Goal: Information Seeking & Learning: Compare options

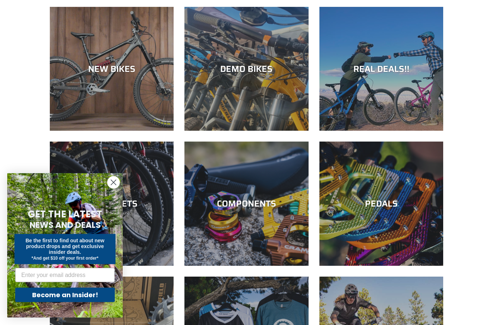
scroll to position [67, 0]
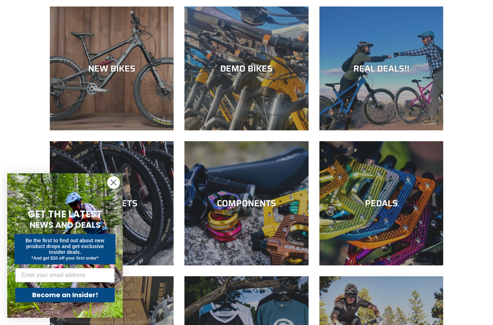
click at [114, 188] on circle "Close dialog" at bounding box center [114, 182] width 12 height 12
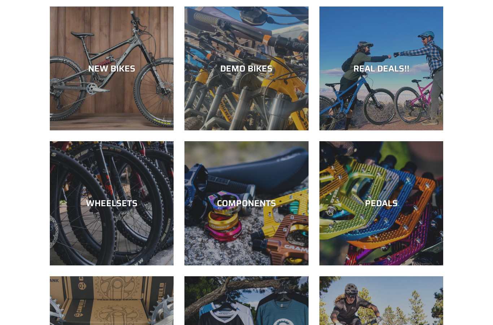
click at [244, 72] on div "DEMO BIKES" at bounding box center [246, 68] width 124 height 10
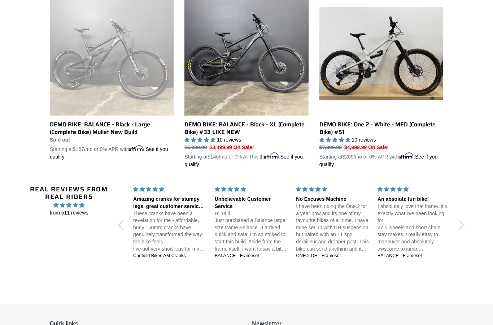
scroll to position [601, 0]
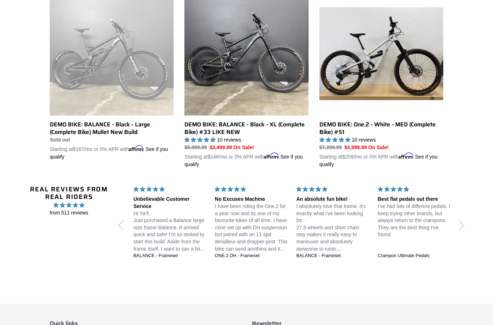
click at [406, 57] on link "DEMO BIKE: One.2 - White - MED (Complete Bike) #51" at bounding box center [381, 80] width 124 height 176
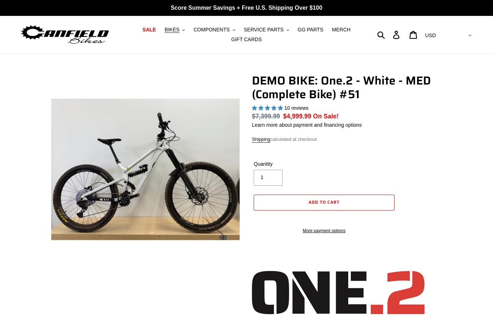
select select "highest-rating"
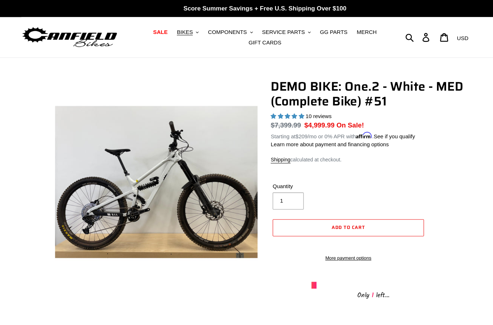
click at [179, 33] on span "BIKES" at bounding box center [172, 30] width 15 height 6
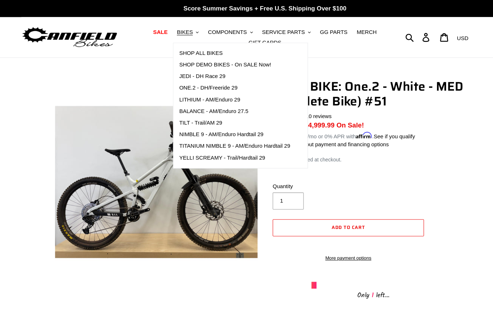
click at [191, 70] on span "JEDI - DH Race 29" at bounding box center [188, 71] width 43 height 6
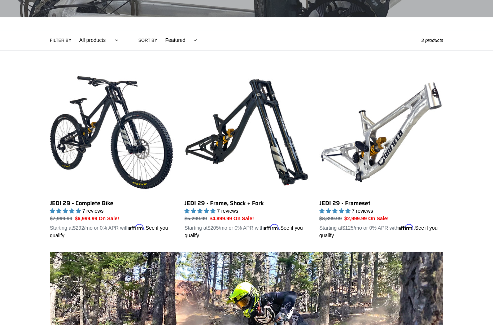
scroll to position [145, 0]
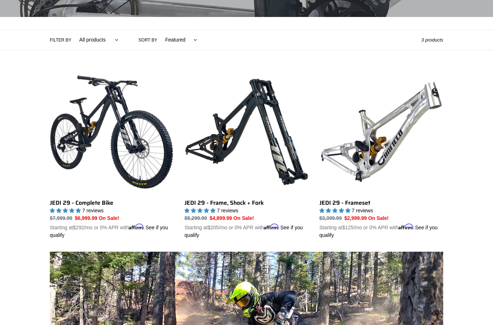
click at [377, 158] on link "JEDI 29 - Frameset" at bounding box center [381, 154] width 124 height 169
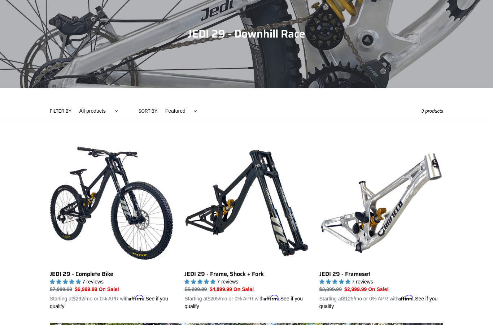
scroll to position [0, 0]
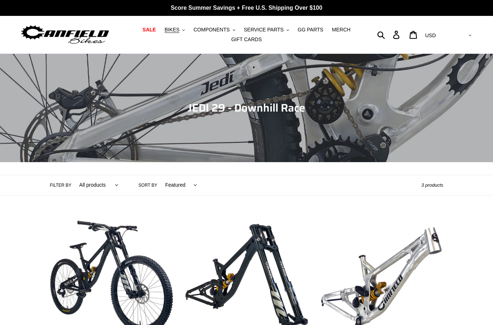
click at [174, 28] on span "BIKES" at bounding box center [172, 30] width 15 height 6
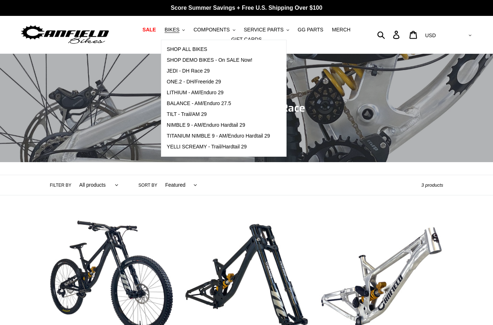
click at [206, 82] on span "ONE.2 - DH/Freeride 29" at bounding box center [194, 82] width 54 height 6
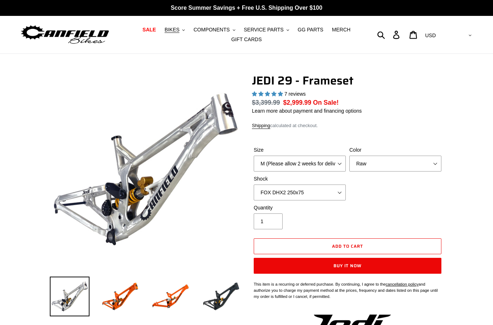
select select "highest-rating"
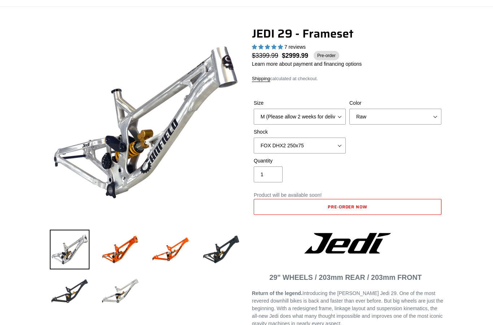
scroll to position [47, 0]
click at [329, 116] on select "M (Please allow 2 weeks for delivery) L (Please allow 2 weeks for delivery) XL" at bounding box center [300, 117] width 92 height 16
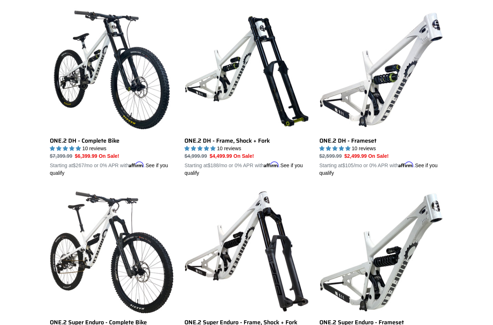
scroll to position [223, 0]
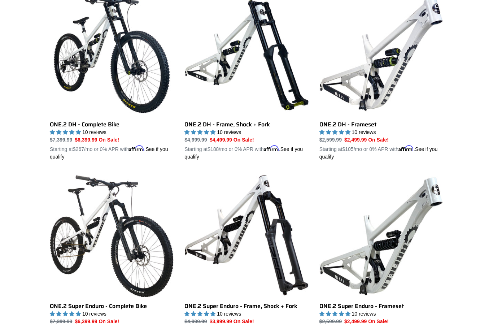
click at [397, 59] on link "ONE.2 DH - Frameset" at bounding box center [381, 76] width 124 height 169
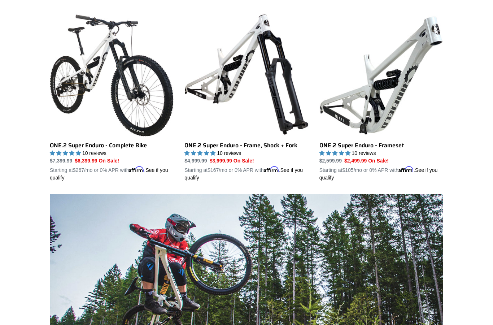
scroll to position [384, 0]
click at [382, 107] on link "ONE.2 Super Enduro - Frameset" at bounding box center [381, 96] width 124 height 169
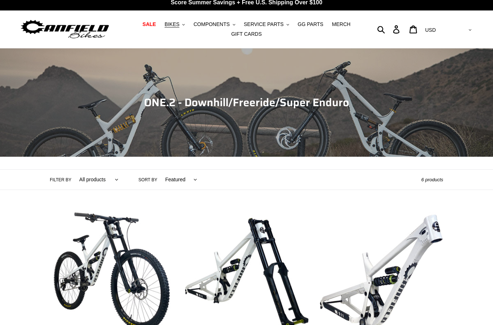
scroll to position [0, 0]
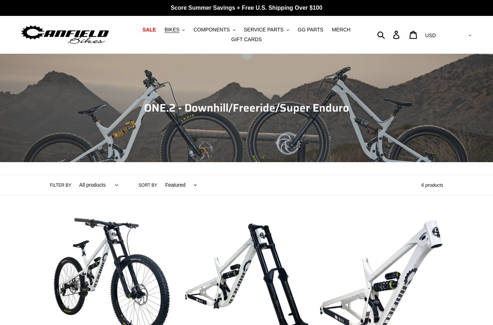
click at [173, 27] on span "BIKES" at bounding box center [172, 30] width 15 height 6
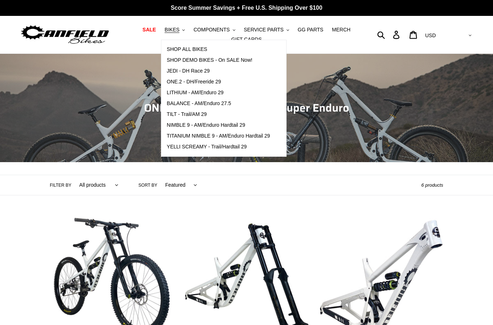
click at [213, 102] on span "BALANCE - AM/Enduro 27.5" at bounding box center [199, 103] width 64 height 6
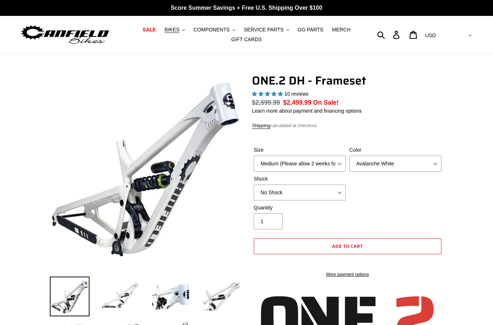
select select "highest-rating"
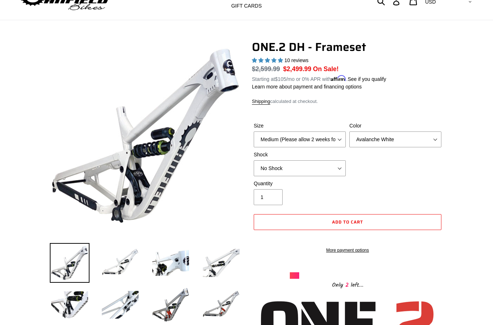
scroll to position [23, 0]
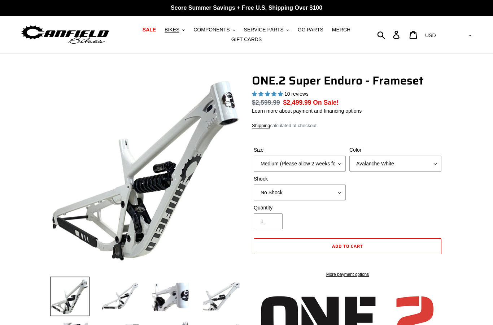
select select "highest-rating"
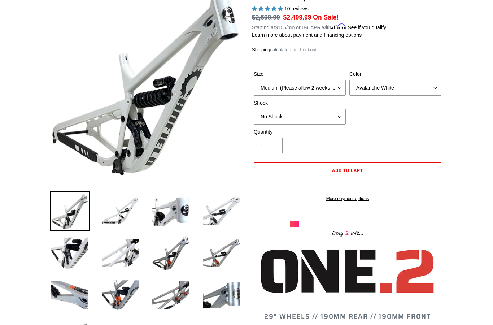
scroll to position [73, 0]
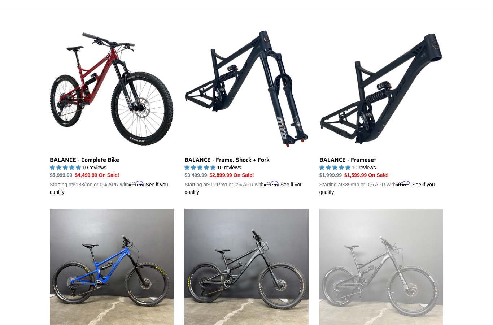
scroll to position [165, 0]
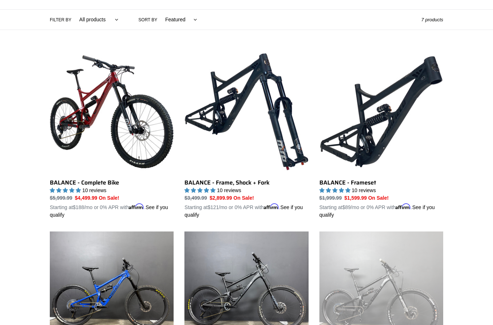
click at [377, 133] on link "BALANCE - Frameset" at bounding box center [381, 134] width 124 height 169
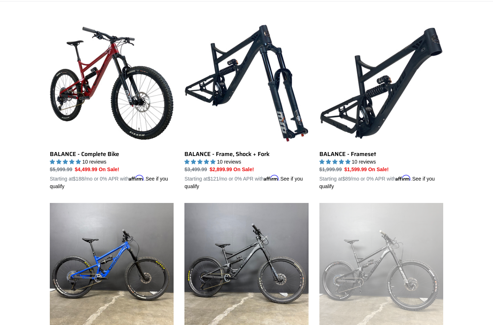
scroll to position [194, 0]
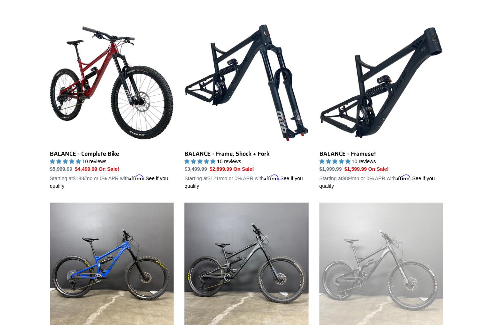
click at [379, 99] on link "BALANCE - Frameset" at bounding box center [381, 105] width 124 height 169
click at [236, 80] on link "BALANCE - Frame, Shock + Fork" at bounding box center [246, 105] width 124 height 169
click at [138, 106] on link "BALANCE - Complete Bike" at bounding box center [112, 105] width 124 height 169
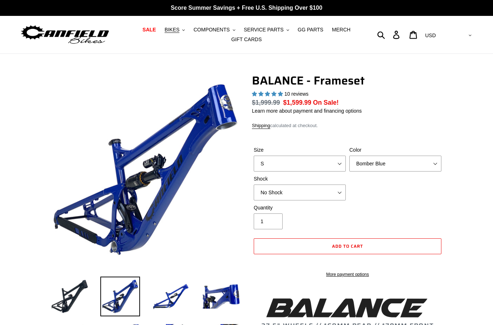
select select "highest-rating"
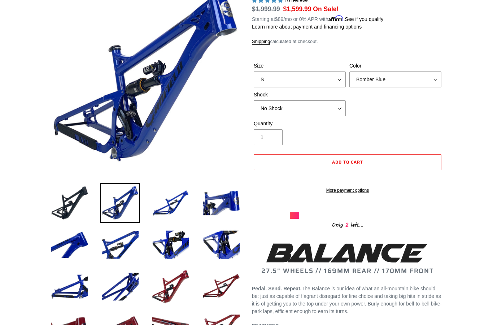
scroll to position [93, 0]
click at [342, 109] on select "No Shock Cane Creek Kitsuma Air Öhlins TTX2 Air EXT Storia V3-S" at bounding box center [300, 108] width 92 height 16
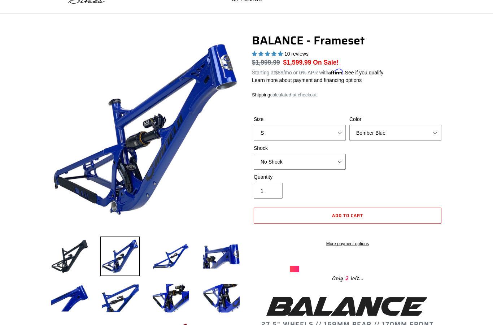
scroll to position [40, 0]
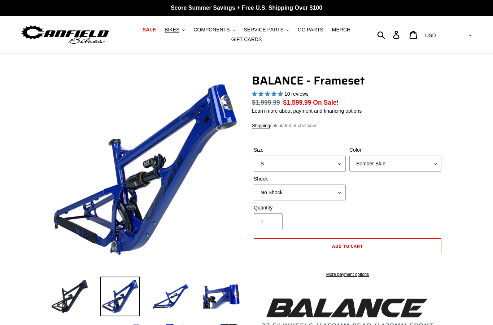
select select "highest-rating"
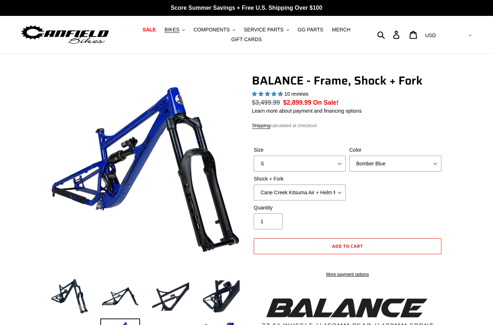
select select "highest-rating"
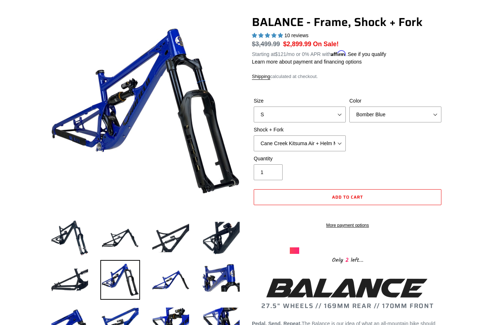
scroll to position [58, 0]
click at [329, 144] on select "Cane Creek Kitsuma Air + Helm MKII 27.5 170mm Fox Float X2 or DHX2 + Fox Float …" at bounding box center [300, 143] width 92 height 16
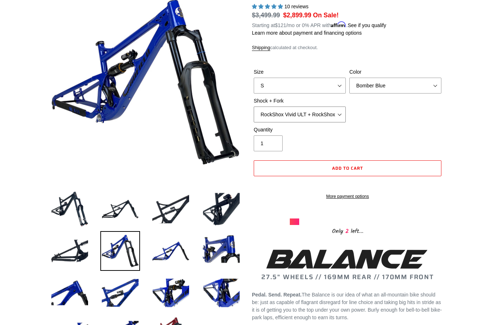
click at [337, 113] on select "Cane Creek Kitsuma Air + Helm MKII 27.5 170mm Fox Float X2 or DHX2 + Fox Float …" at bounding box center [300, 114] width 92 height 16
select select "Fox Float X2 or DHX2 + Fox Float GripX2 Kashima 170mm (29 or 27.5)"
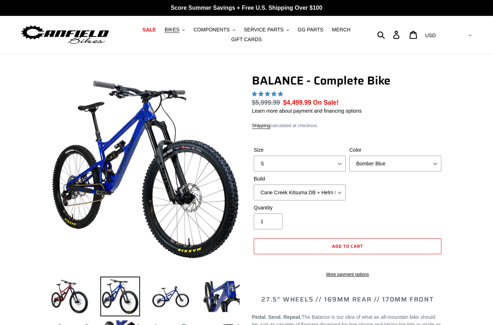
select select "highest-rating"
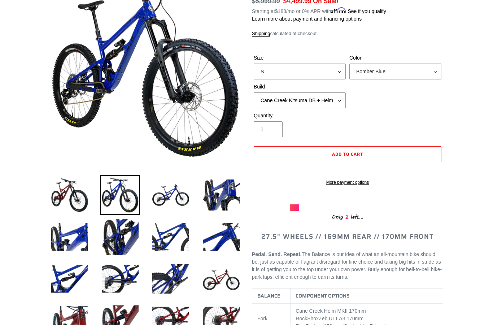
scroll to position [101, 0]
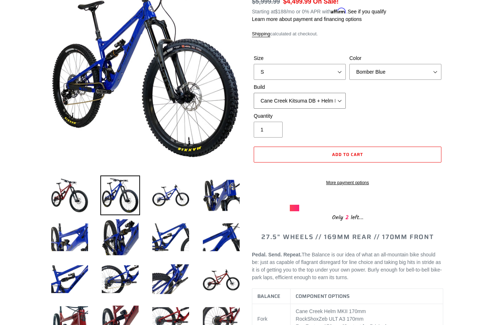
click at [328, 100] on select "Cane Creek Kitsuma DB + Helm MKII + SRAM GX Cane Creek Kitsuma DB + Helm MKII +…" at bounding box center [300, 101] width 92 height 16
select select "RockShox Vivid ULT + Zeb ULT + SRAM GX"
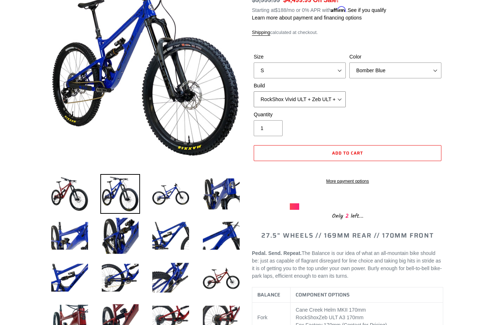
scroll to position [84, 0]
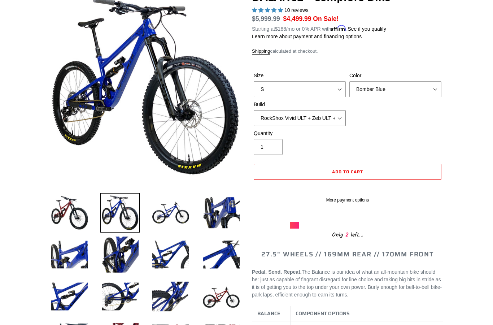
click at [331, 118] on select "Cane Creek Kitsuma DB + Helm MKII + SRAM GX Cane Creek Kitsuma DB + Helm MKII +…" at bounding box center [300, 118] width 92 height 16
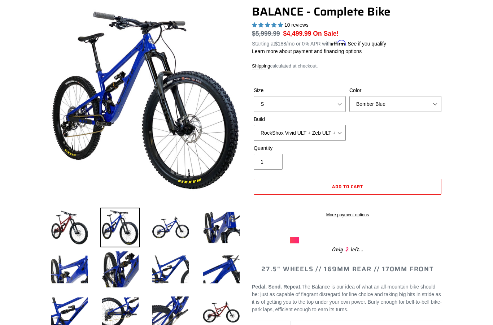
scroll to position [0, 0]
